Goal: Subscribe to service/newsletter

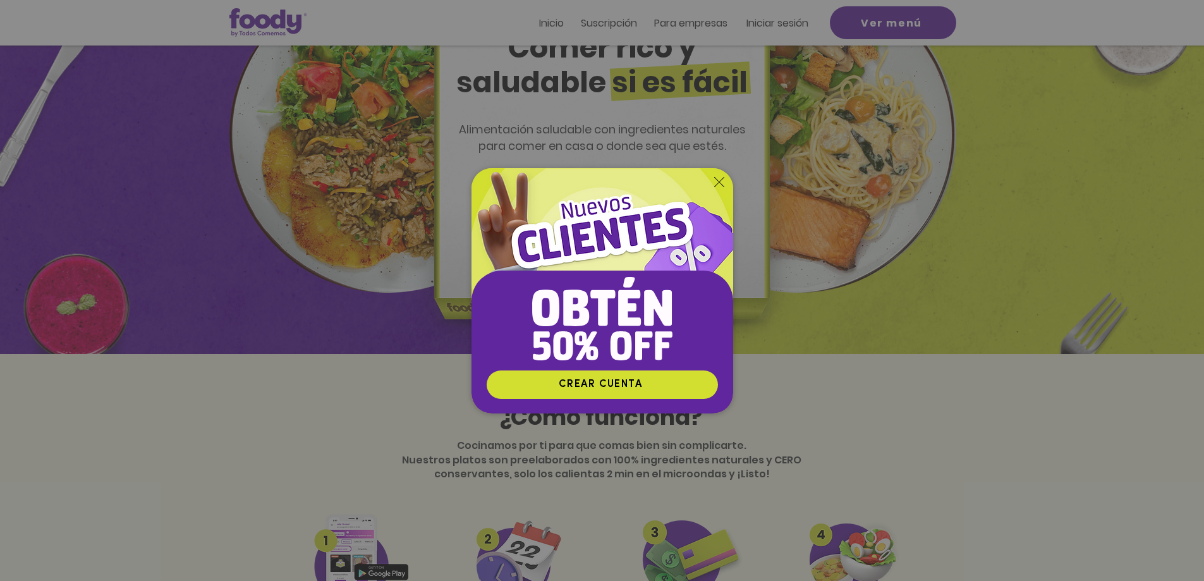
click at [623, 27] on div "Nuevos suscriptores 50% off" at bounding box center [602, 290] width 1204 height 581
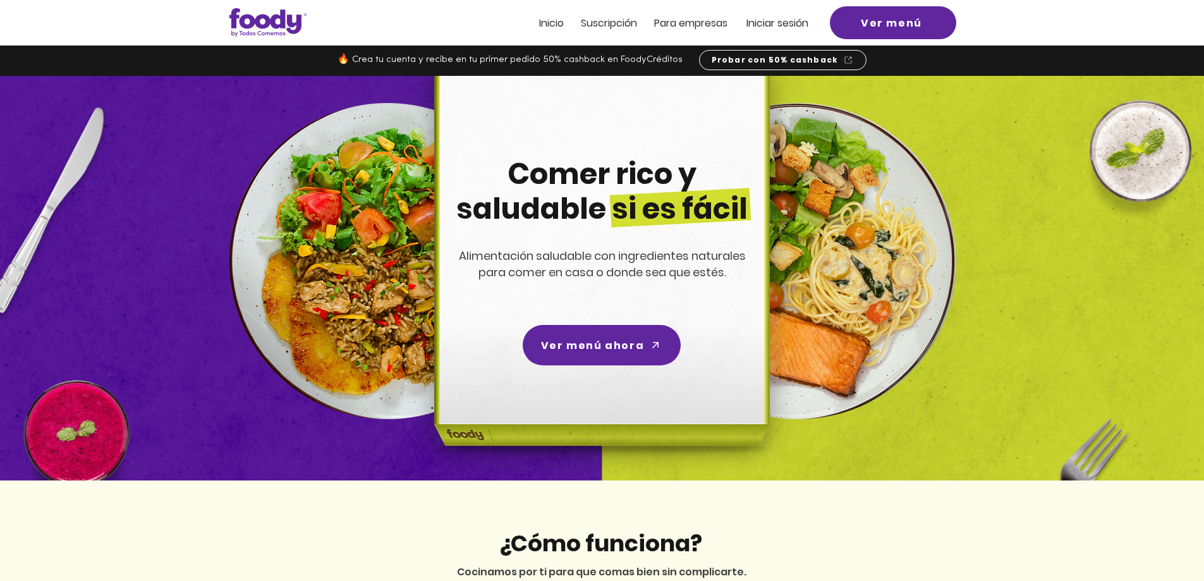
scroll to position [126, 0]
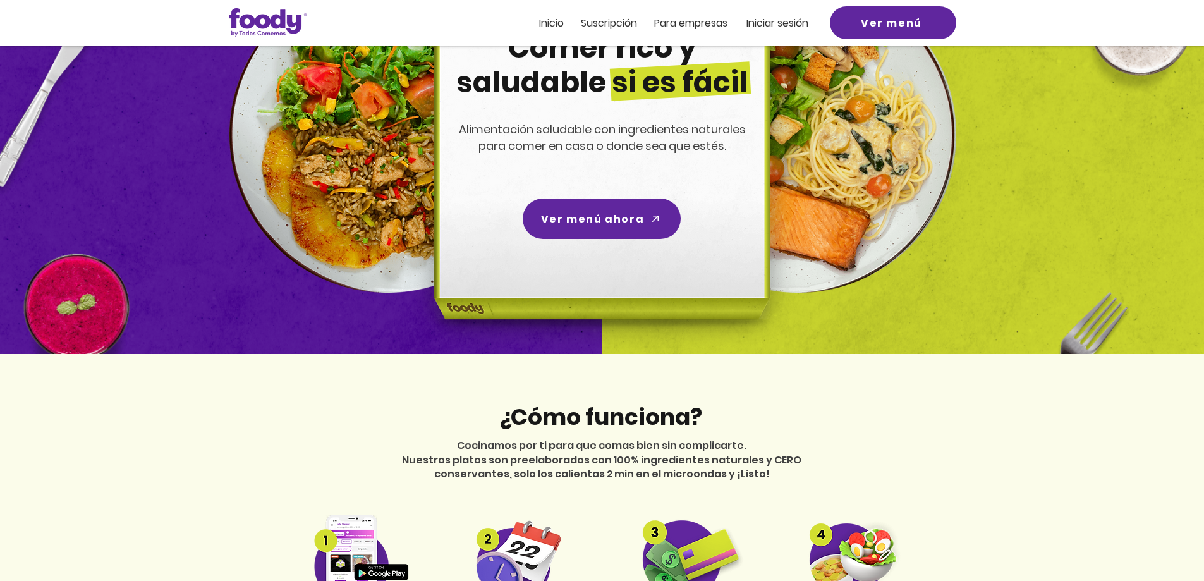
click at [622, 27] on span "Suscripción" at bounding box center [609, 23] width 56 height 15
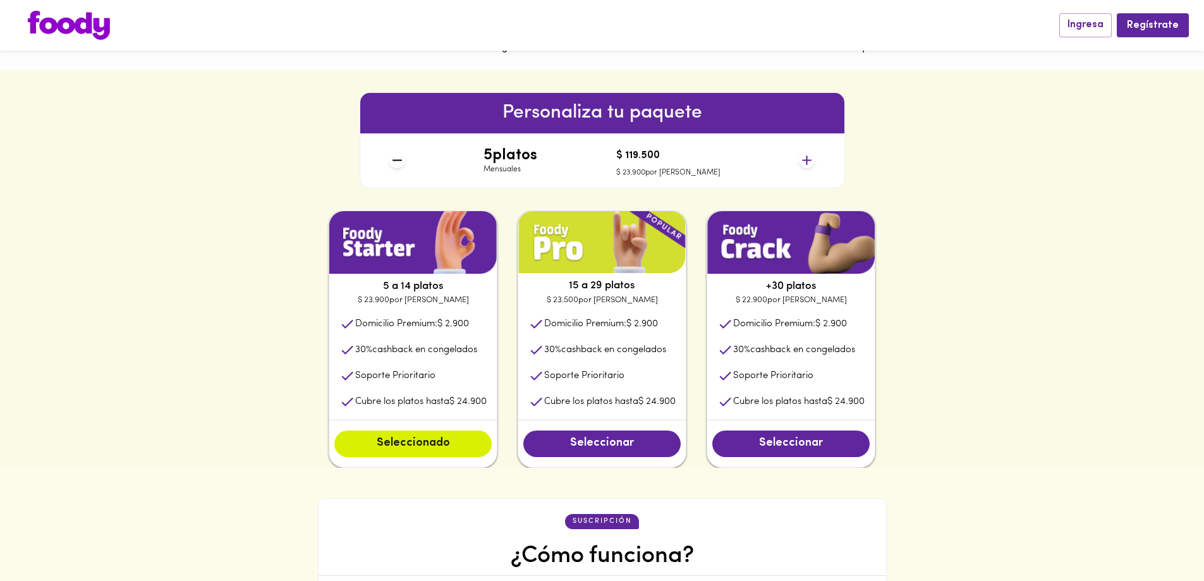
scroll to position [505, 0]
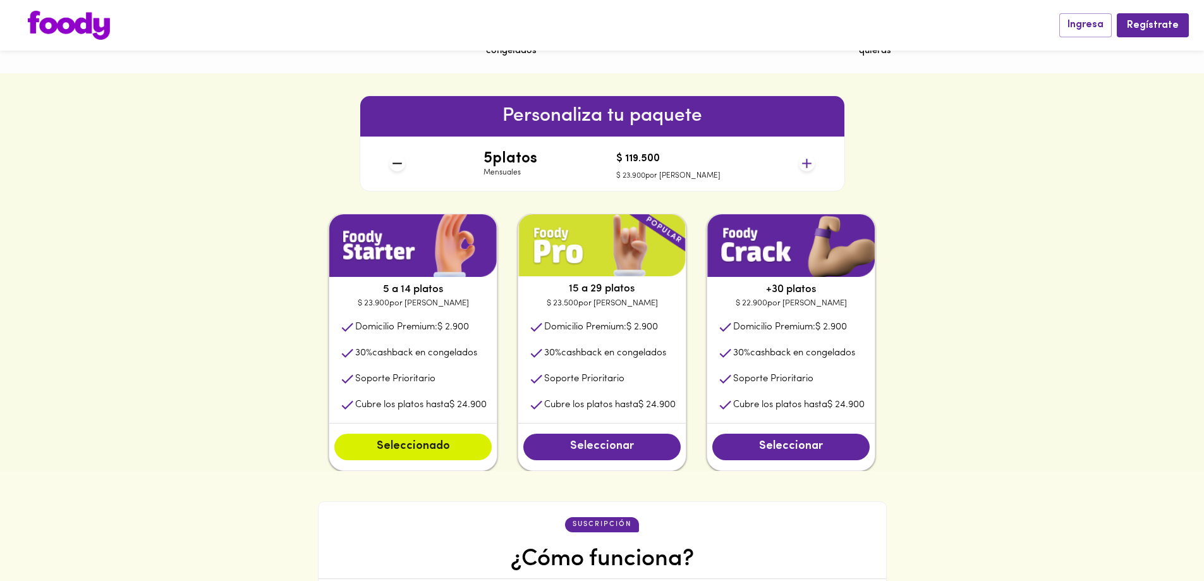
click at [657, 445] on span "Seleccionar" at bounding box center [602, 447] width 132 height 14
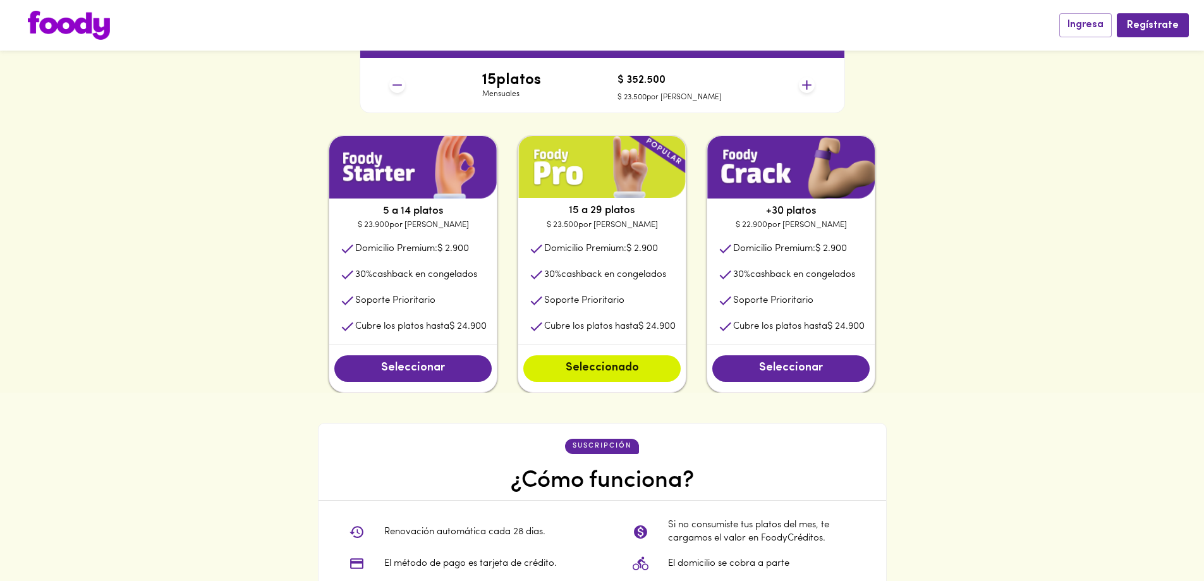
scroll to position [569, 0]
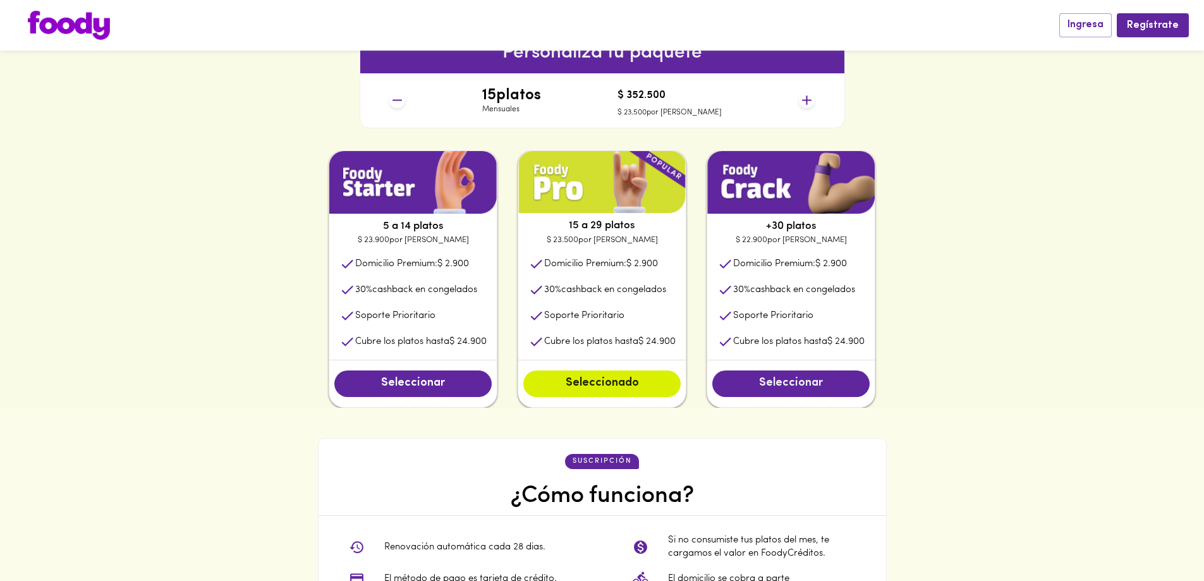
click at [761, 377] on button "Seleccionar" at bounding box center [790, 383] width 157 height 27
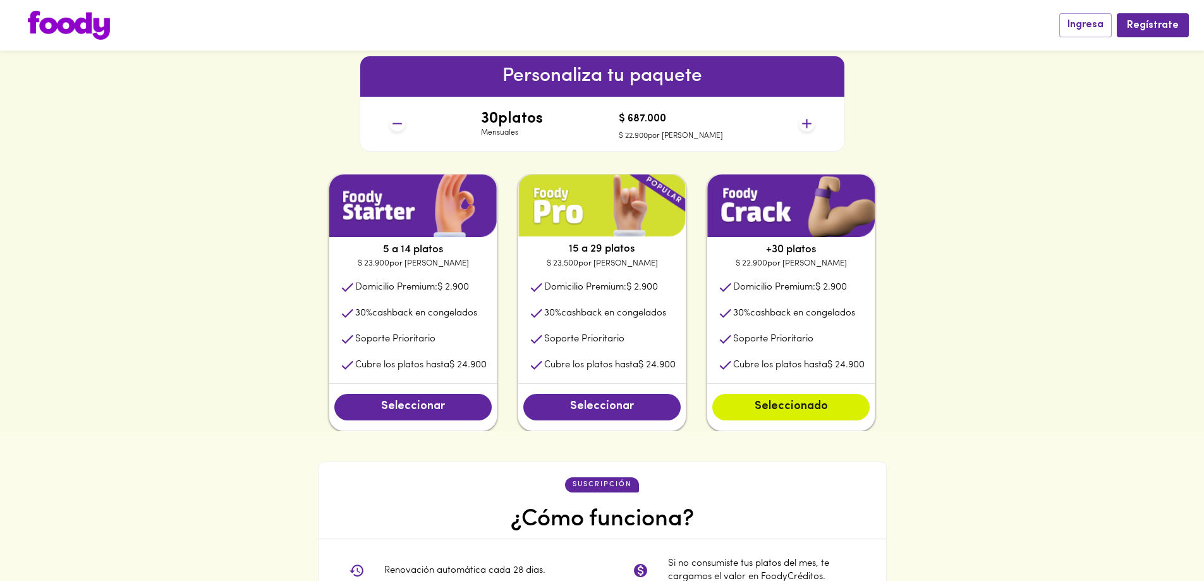
scroll to position [505, 0]
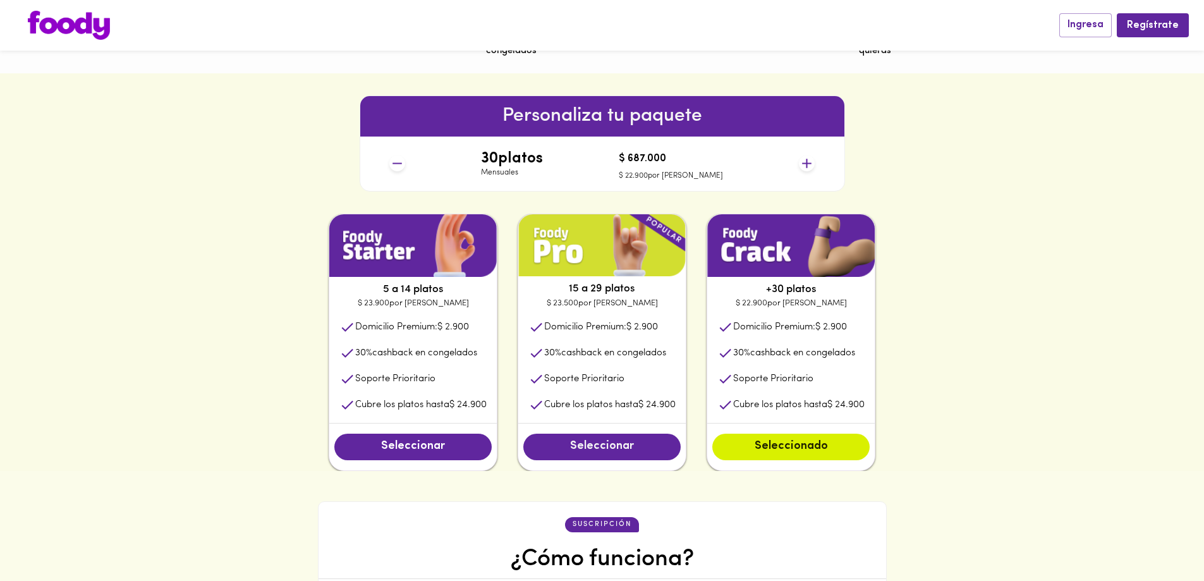
click at [600, 439] on button "Seleccionar" at bounding box center [601, 446] width 157 height 27
